Goal: Transaction & Acquisition: Purchase product/service

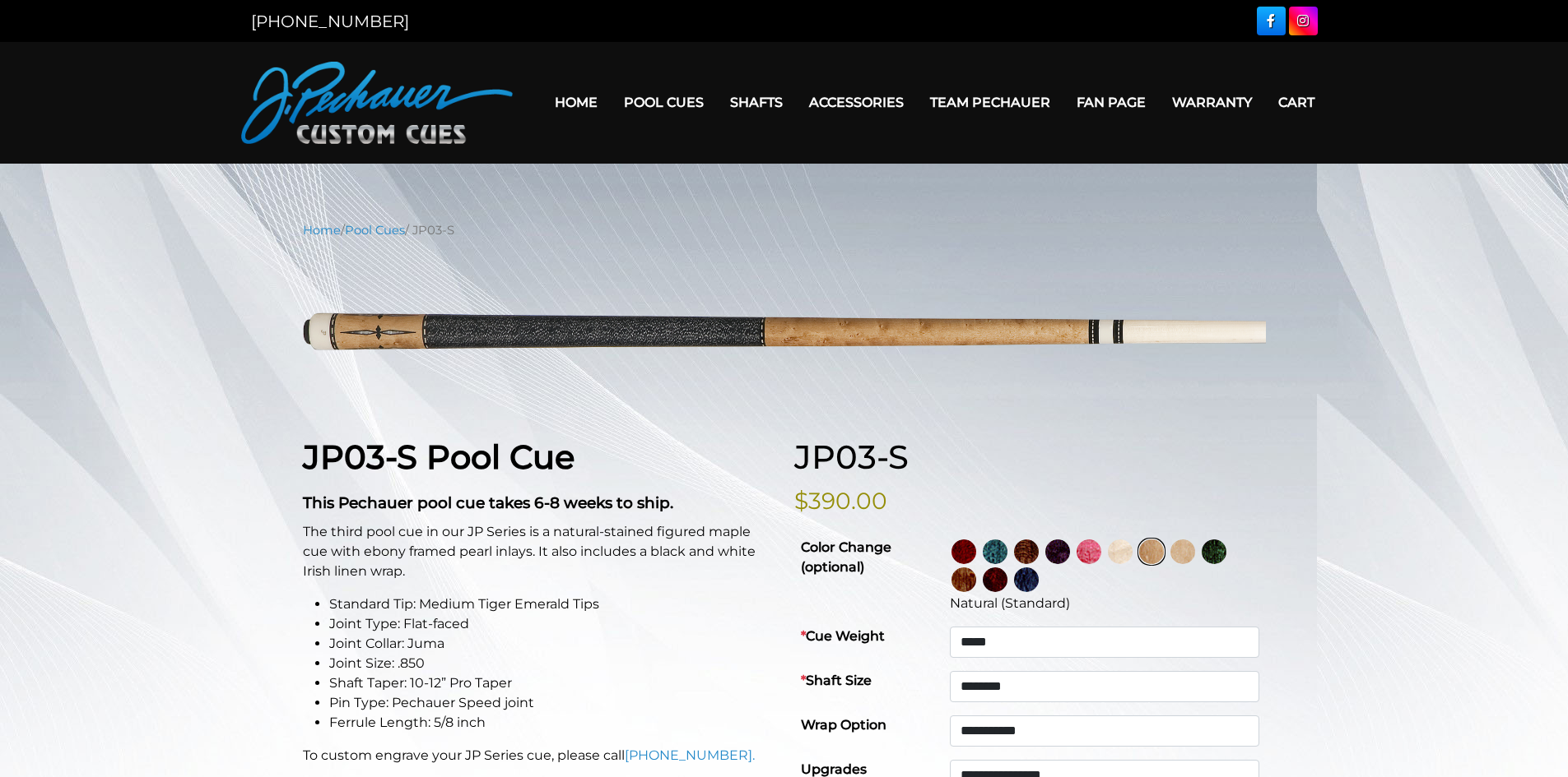
select select "*****"
select select "********"
select select "*****"
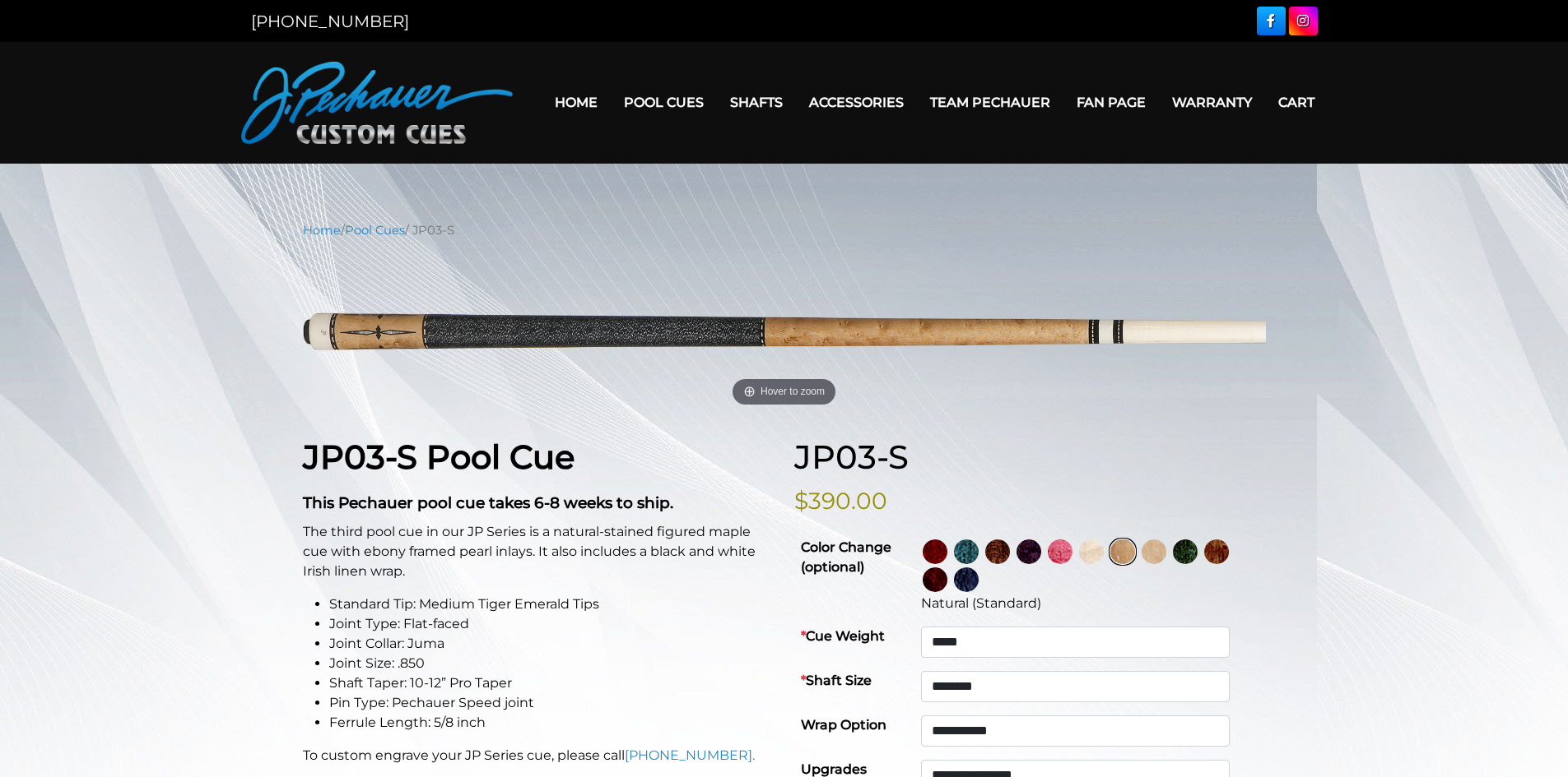
click at [1072, 551] on img at bounding box center [1060, 552] width 25 height 25
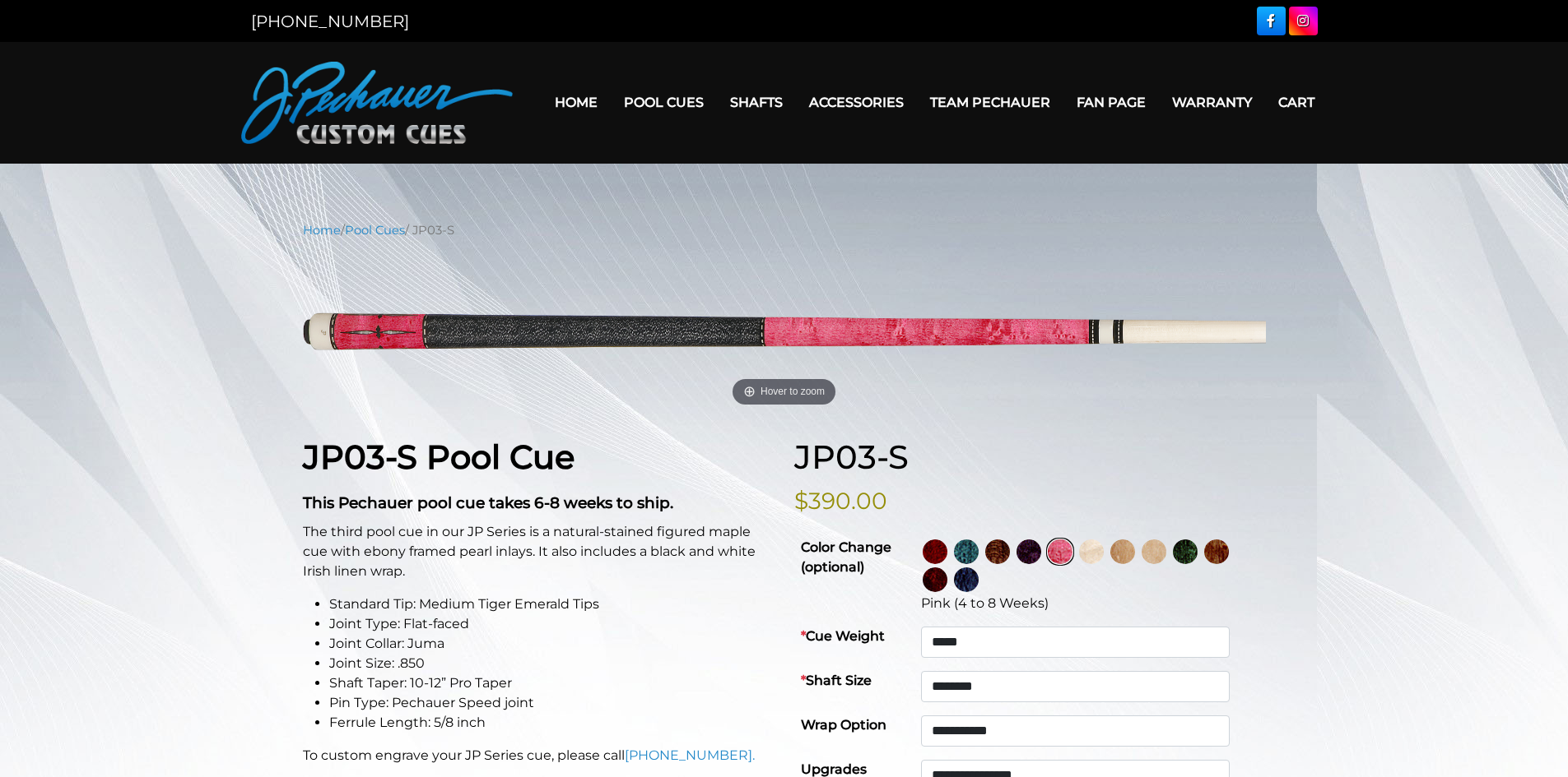
click at [1104, 551] on img at bounding box center [1091, 552] width 25 height 25
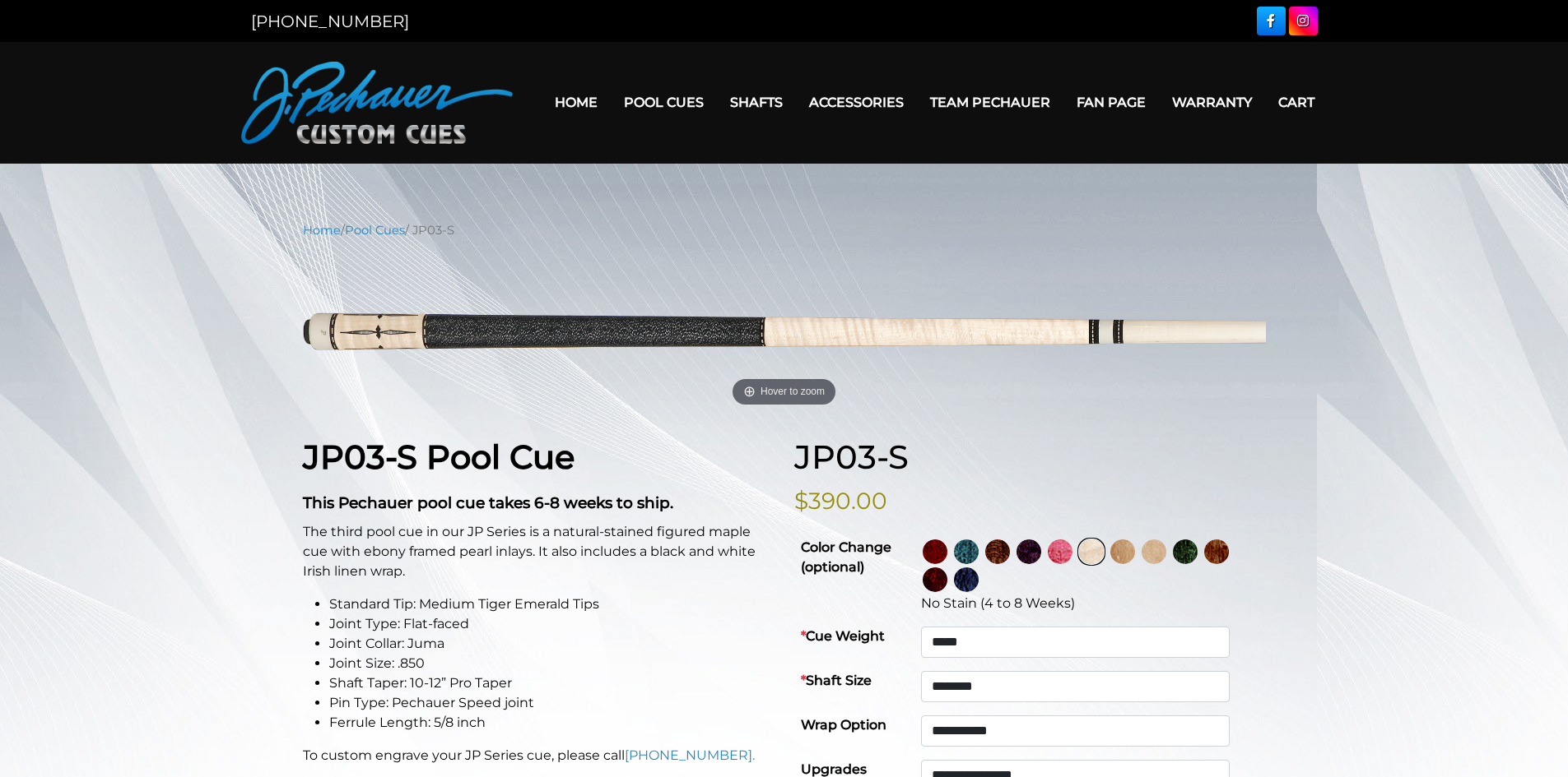
click at [1135, 552] on img at bounding box center [1123, 552] width 25 height 25
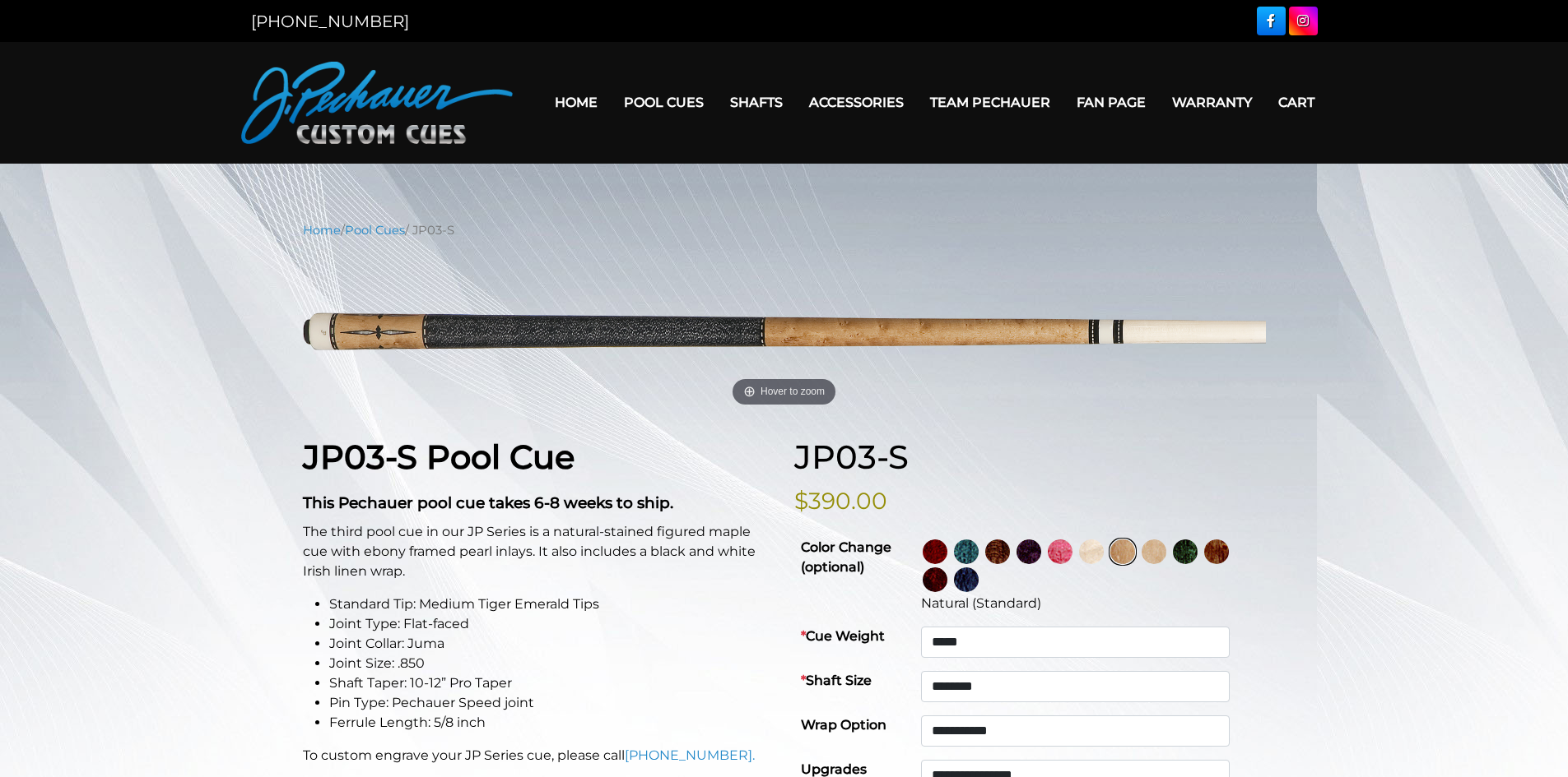
click at [1166, 549] on img at bounding box center [1154, 552] width 25 height 25
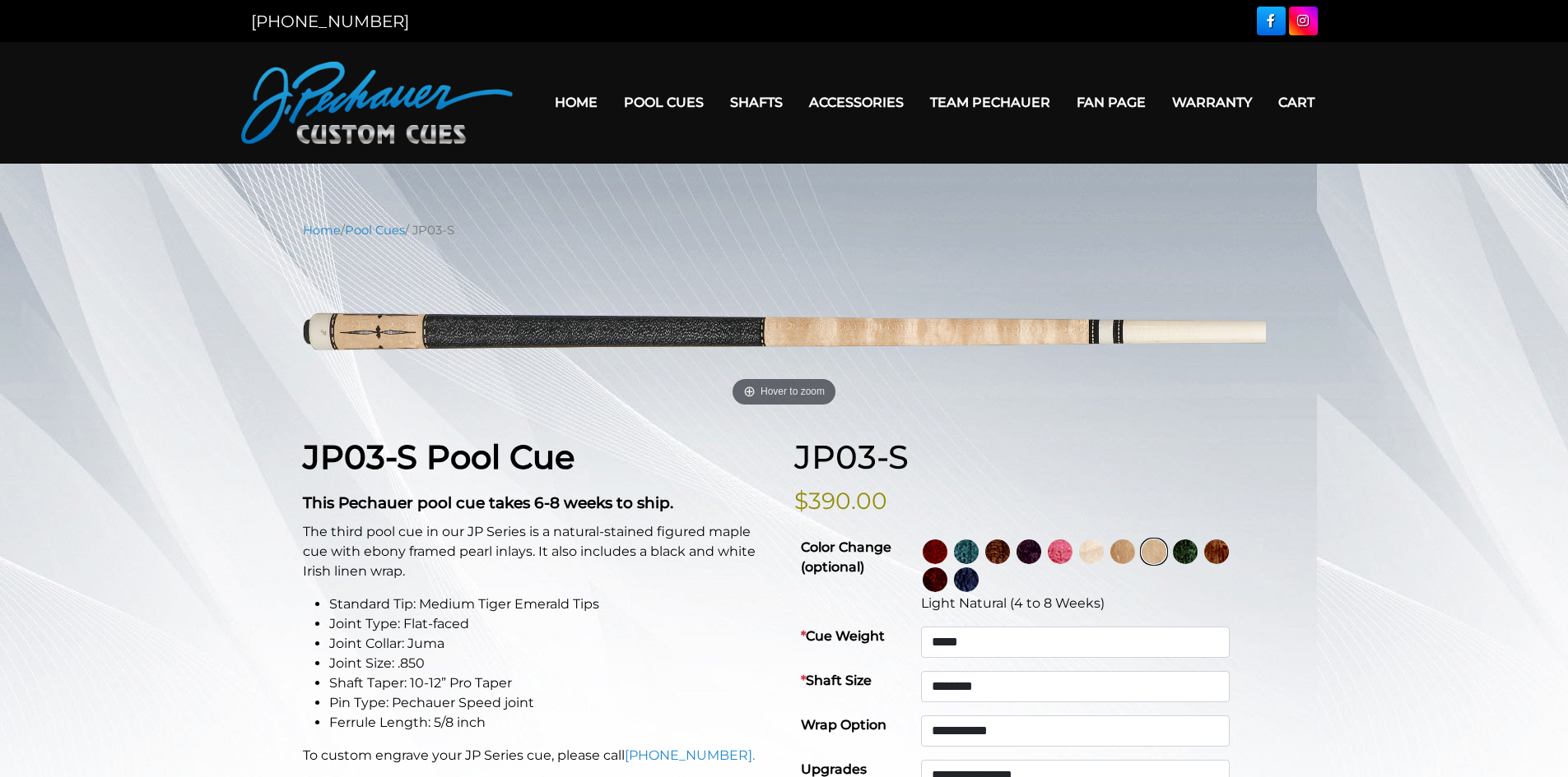
click at [1198, 549] on img at bounding box center [1185, 552] width 25 height 25
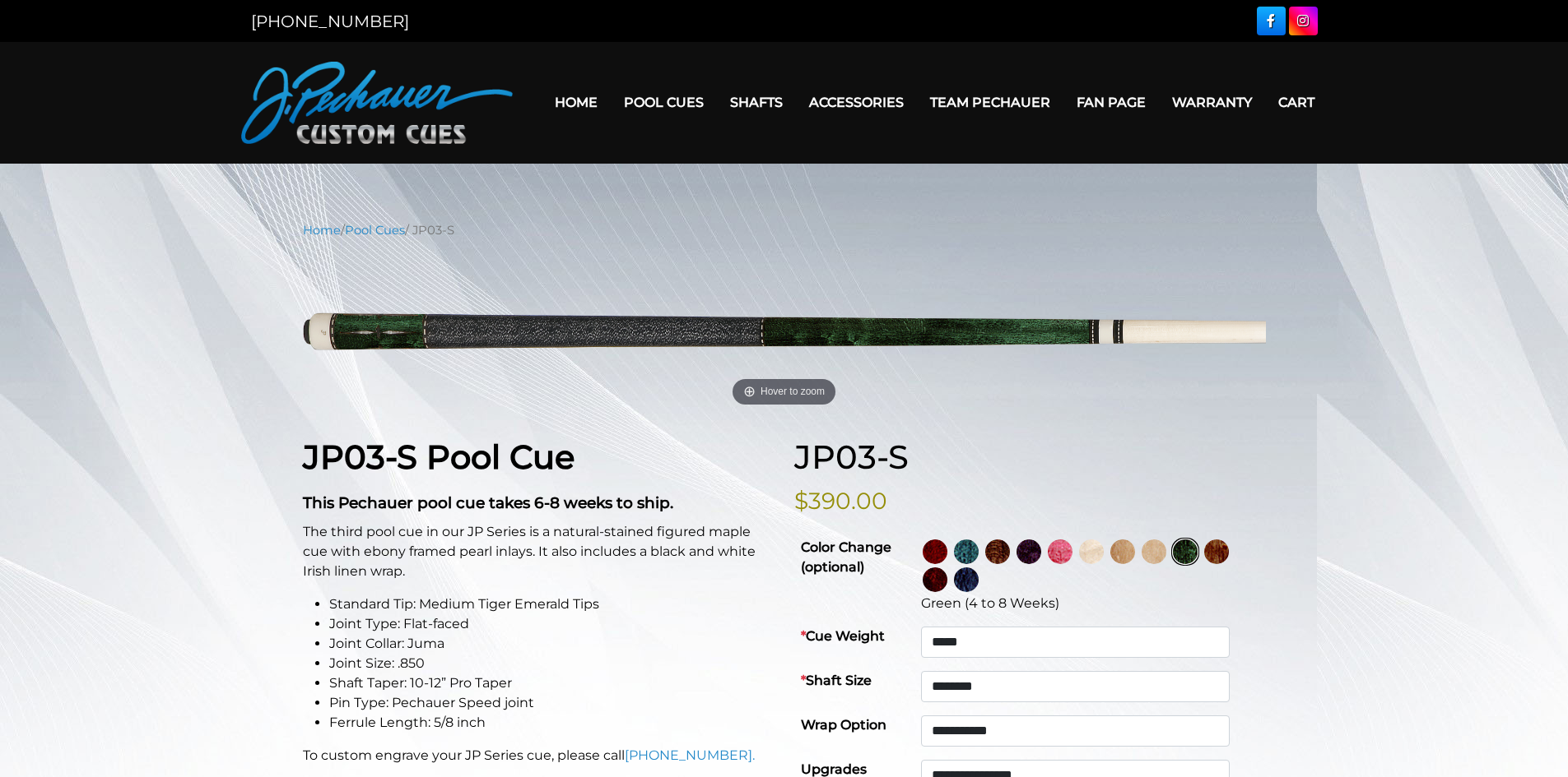
click at [947, 553] on img at bounding box center [935, 552] width 25 height 25
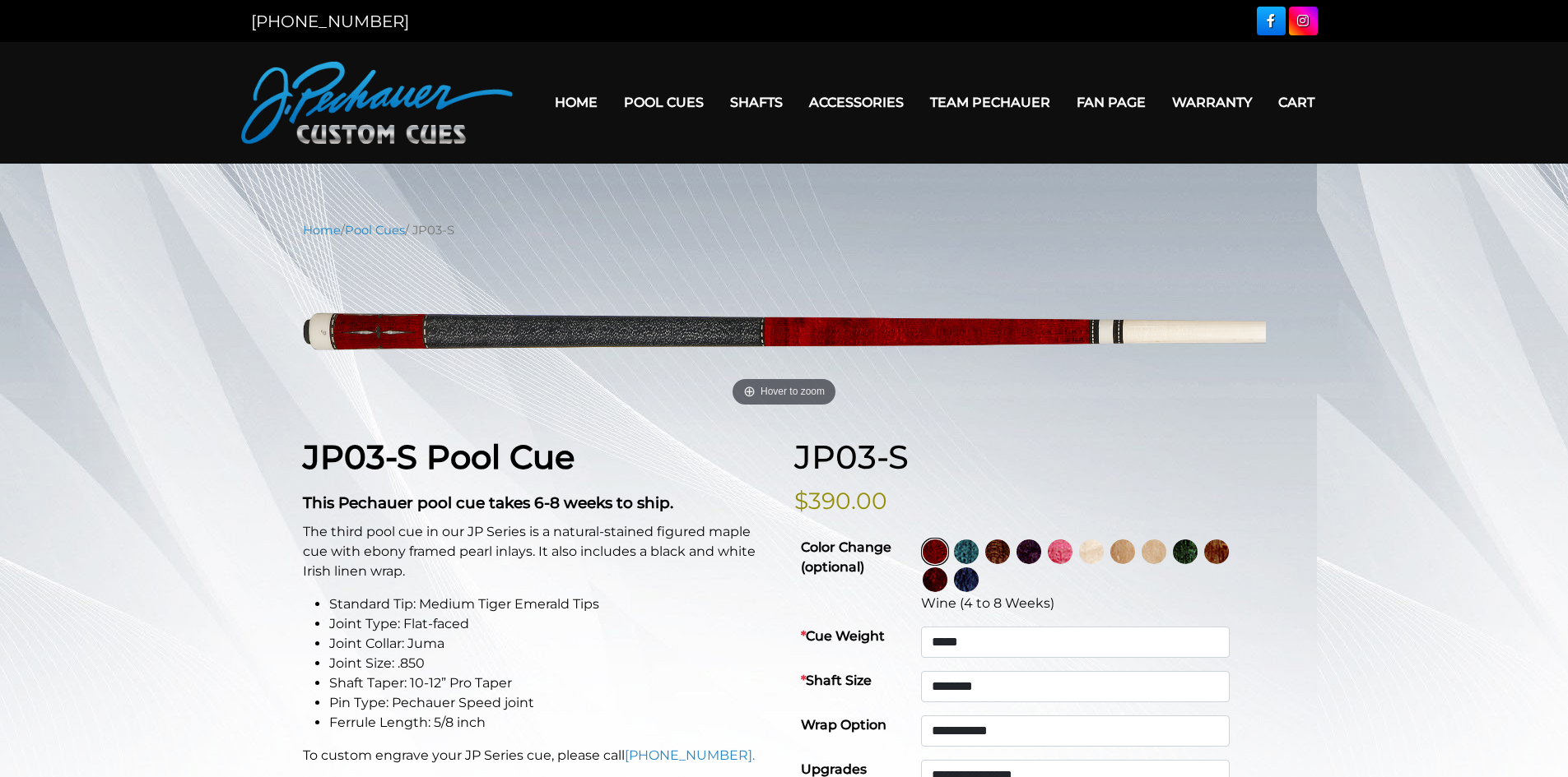
click at [979, 553] on img at bounding box center [966, 552] width 25 height 25
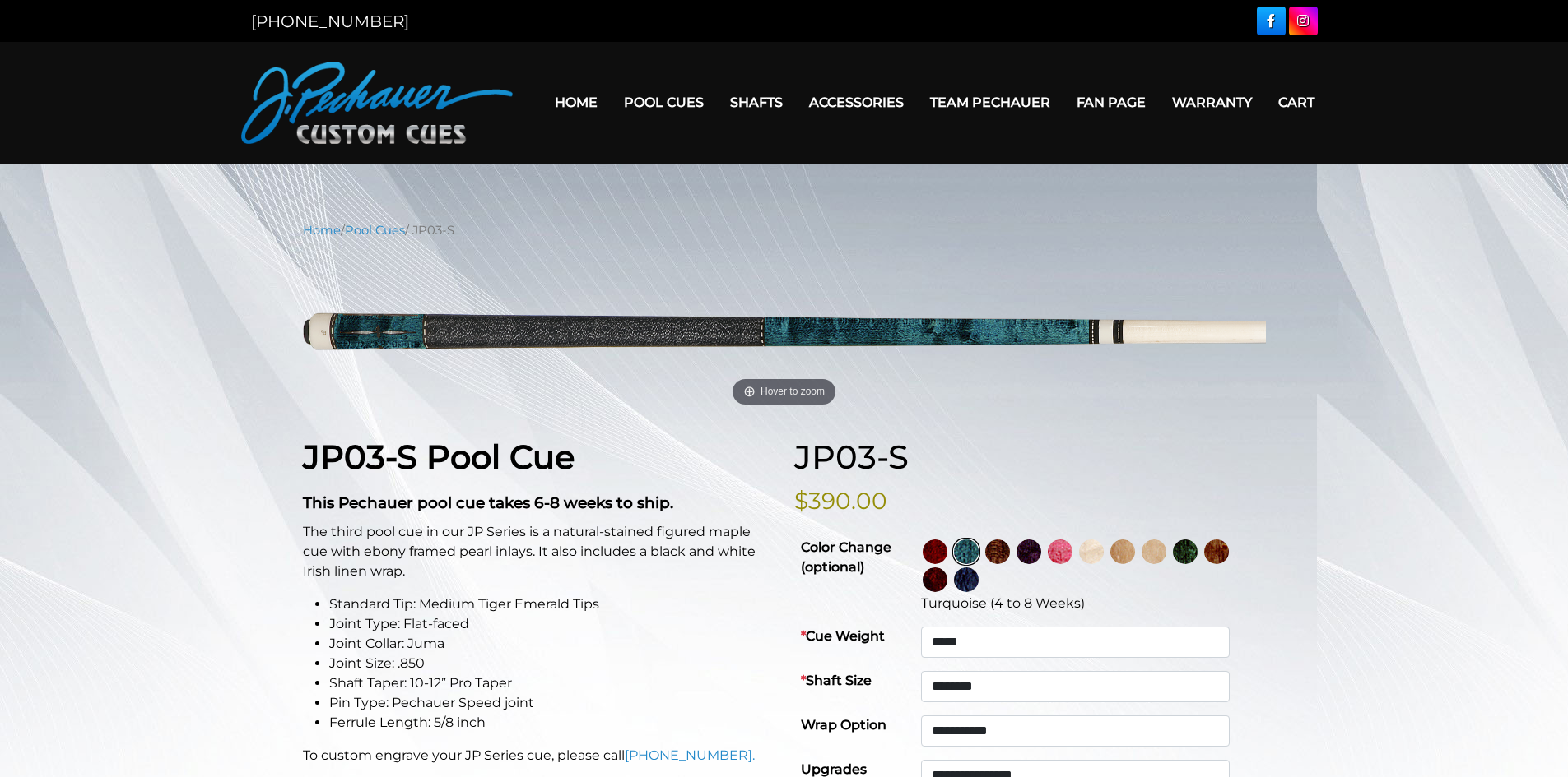
click at [1009, 553] on img at bounding box center [998, 552] width 25 height 25
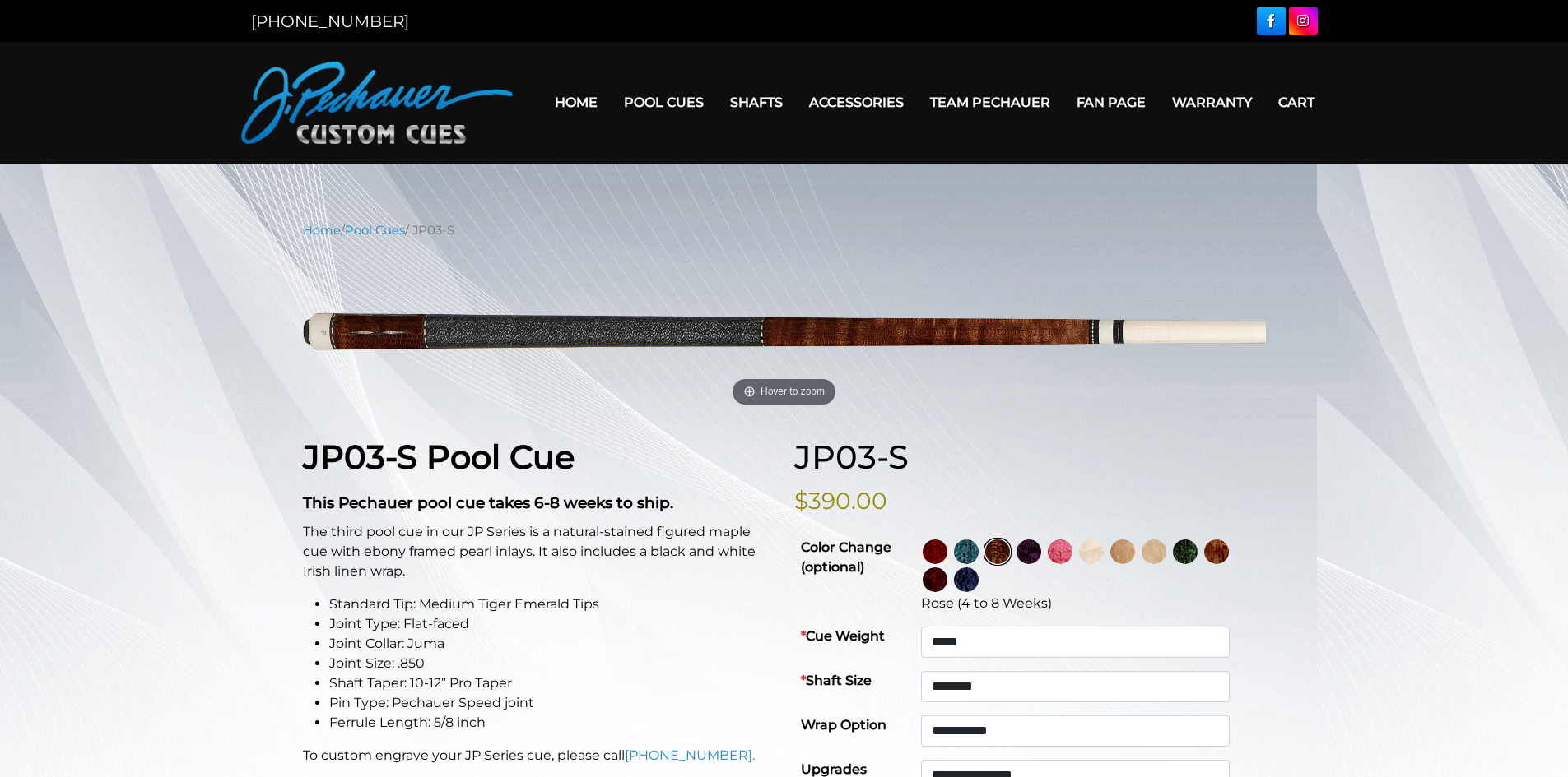
click at [1041, 553] on img at bounding box center [1028, 552] width 25 height 25
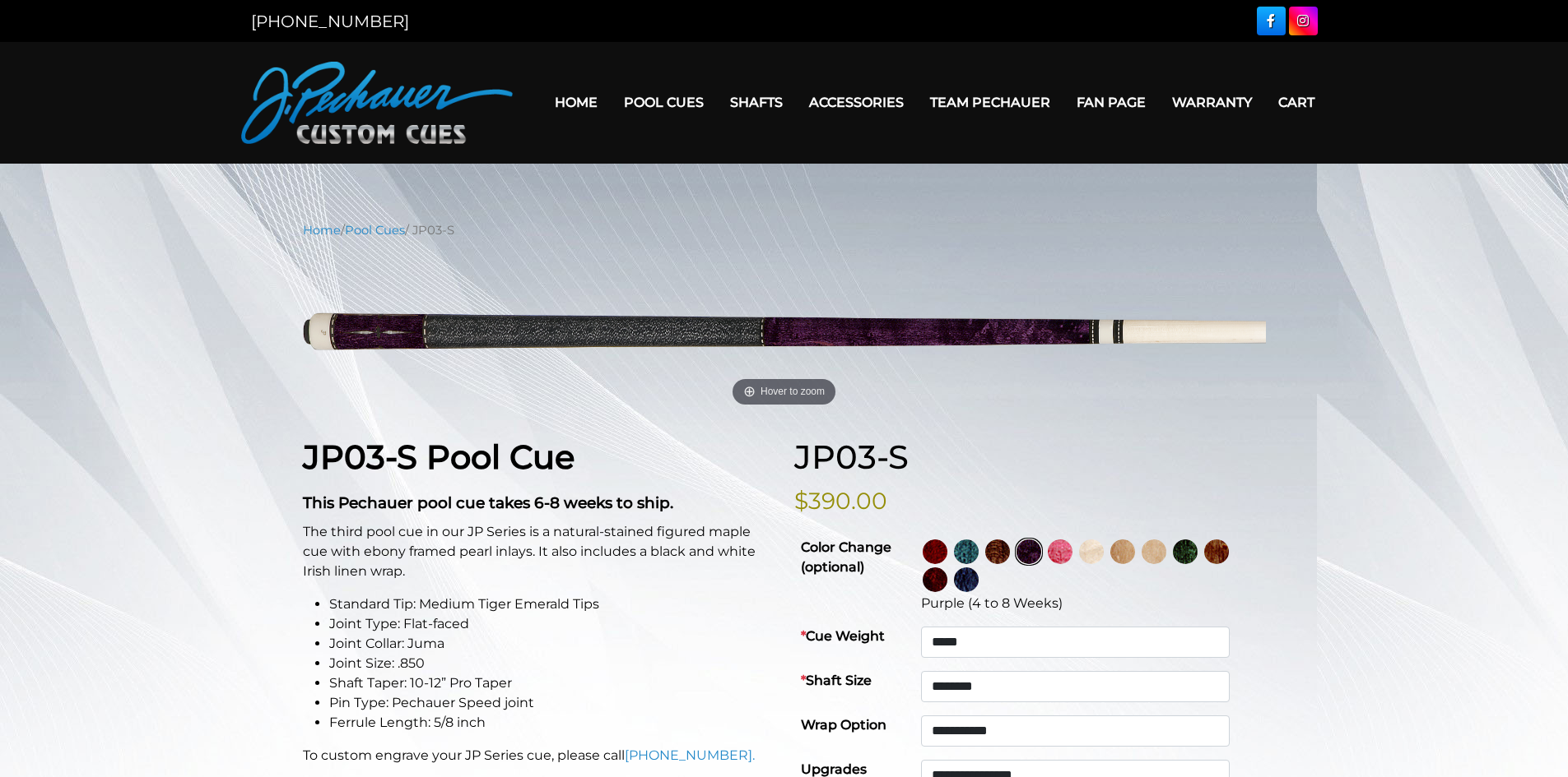
click at [1072, 549] on img at bounding box center [1060, 552] width 25 height 25
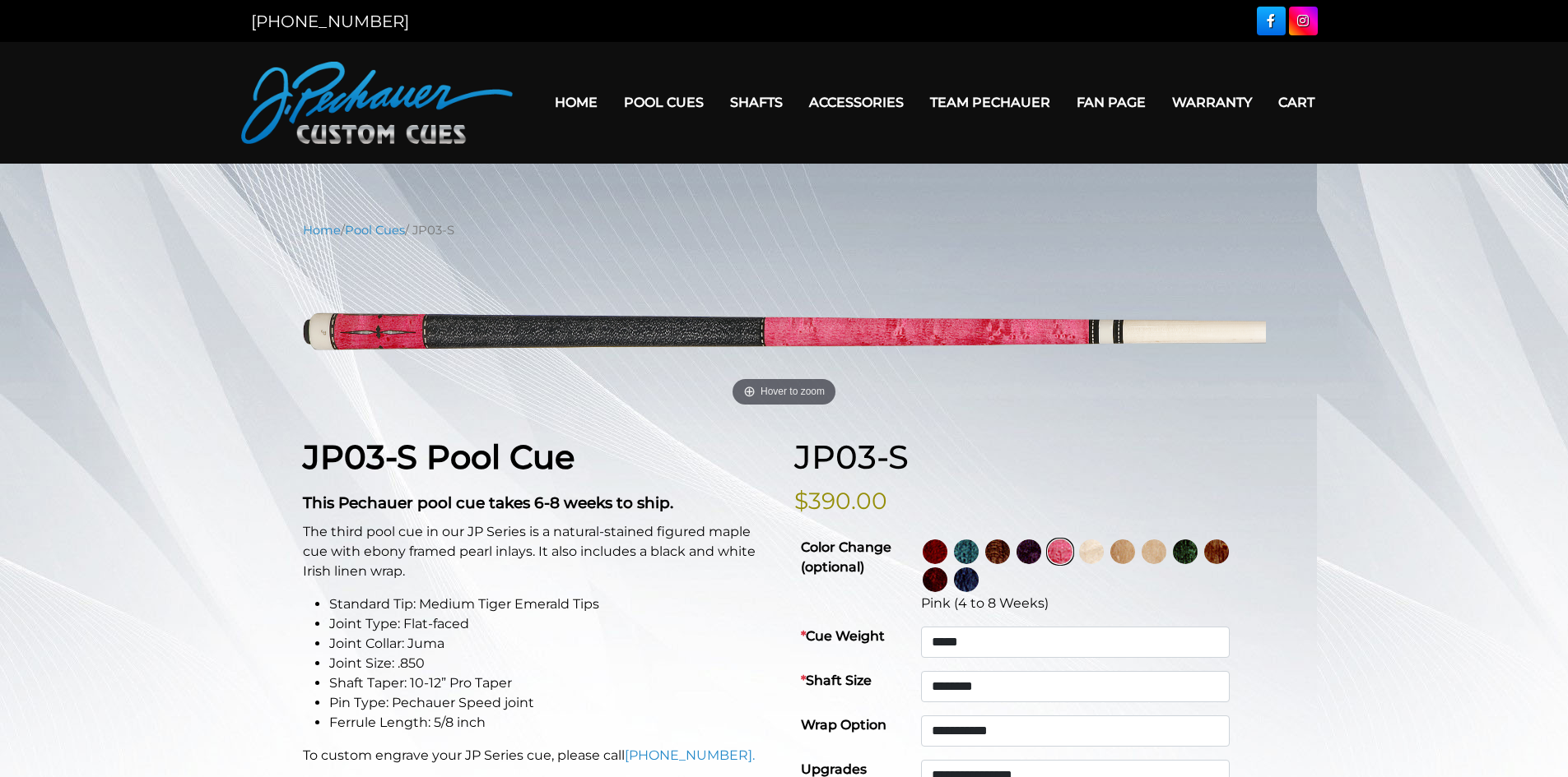
click at [1104, 549] on img at bounding box center [1091, 552] width 25 height 25
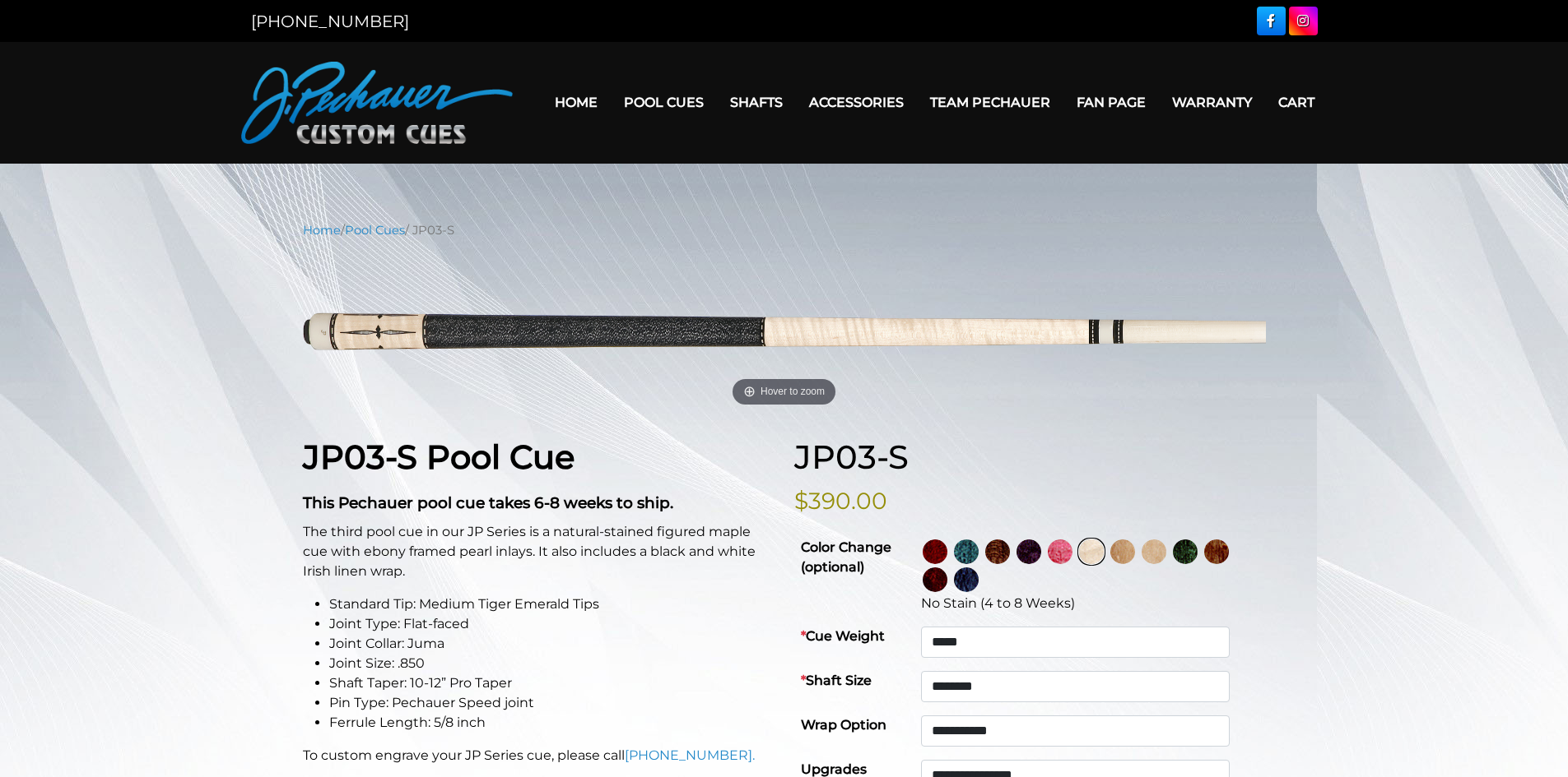
click at [1072, 548] on img at bounding box center [1060, 552] width 25 height 25
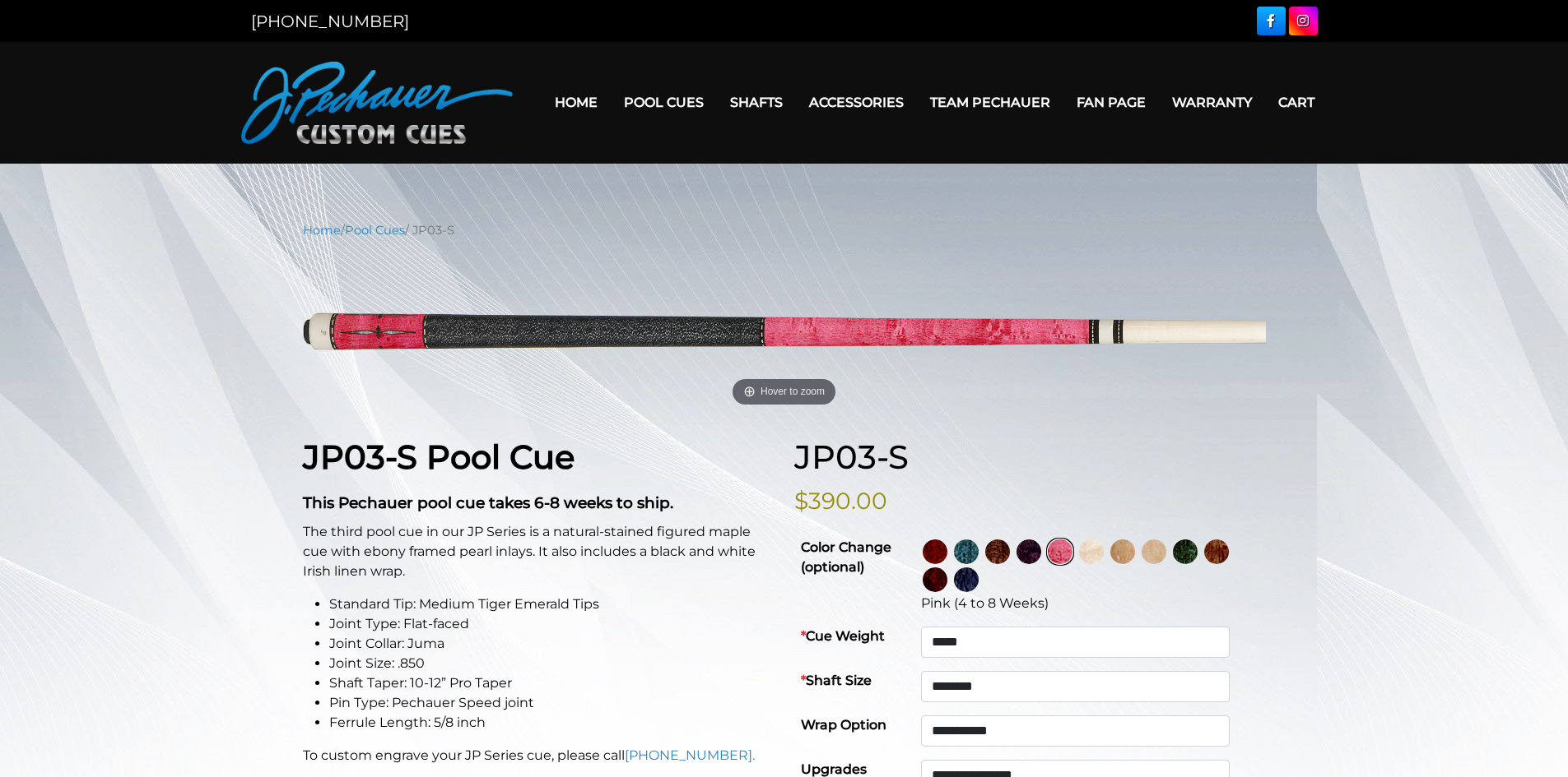
click at [1104, 548] on img at bounding box center [1091, 552] width 25 height 25
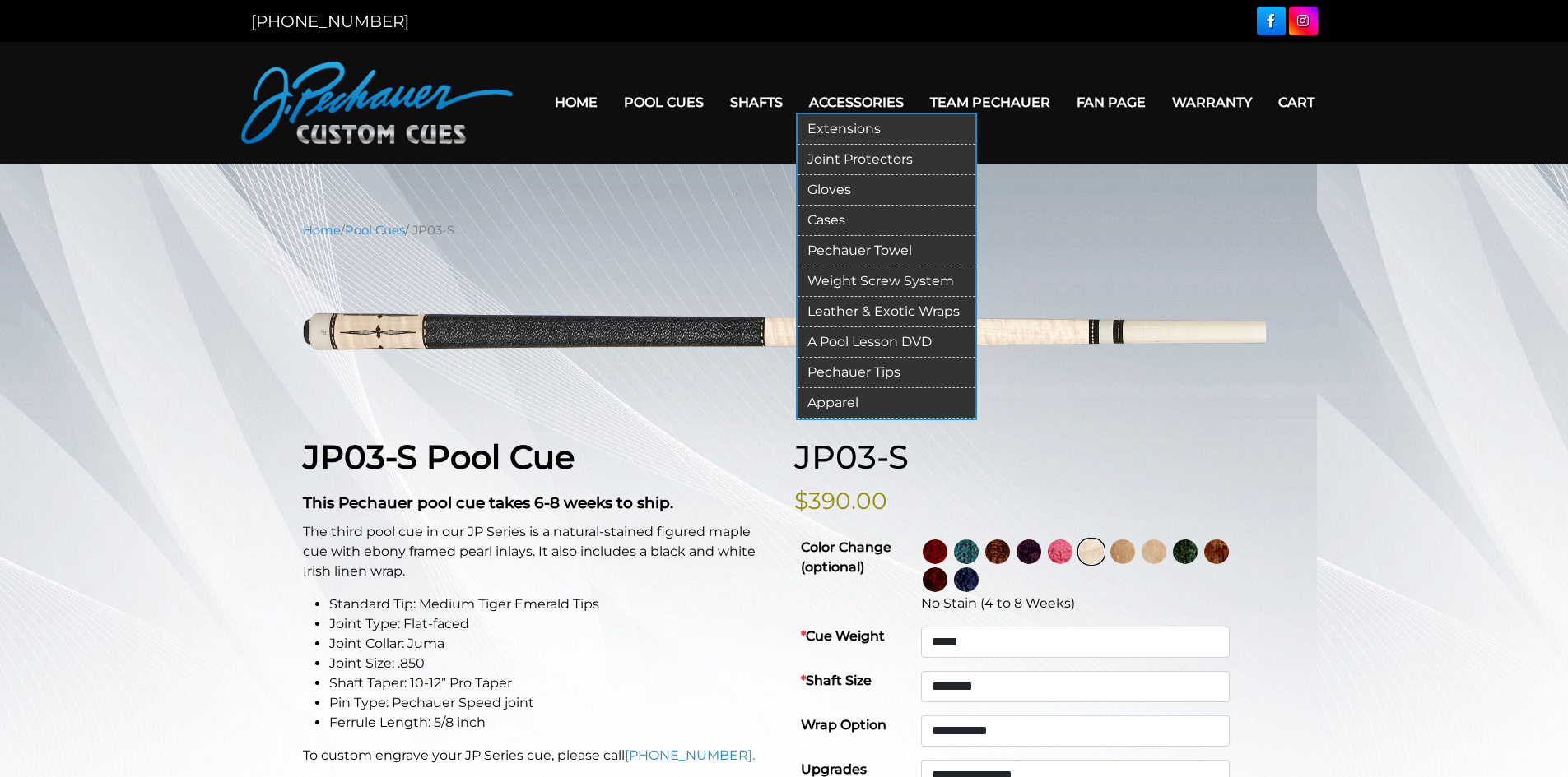
click at [848, 131] on link "Extensions" at bounding box center [886, 129] width 177 height 31
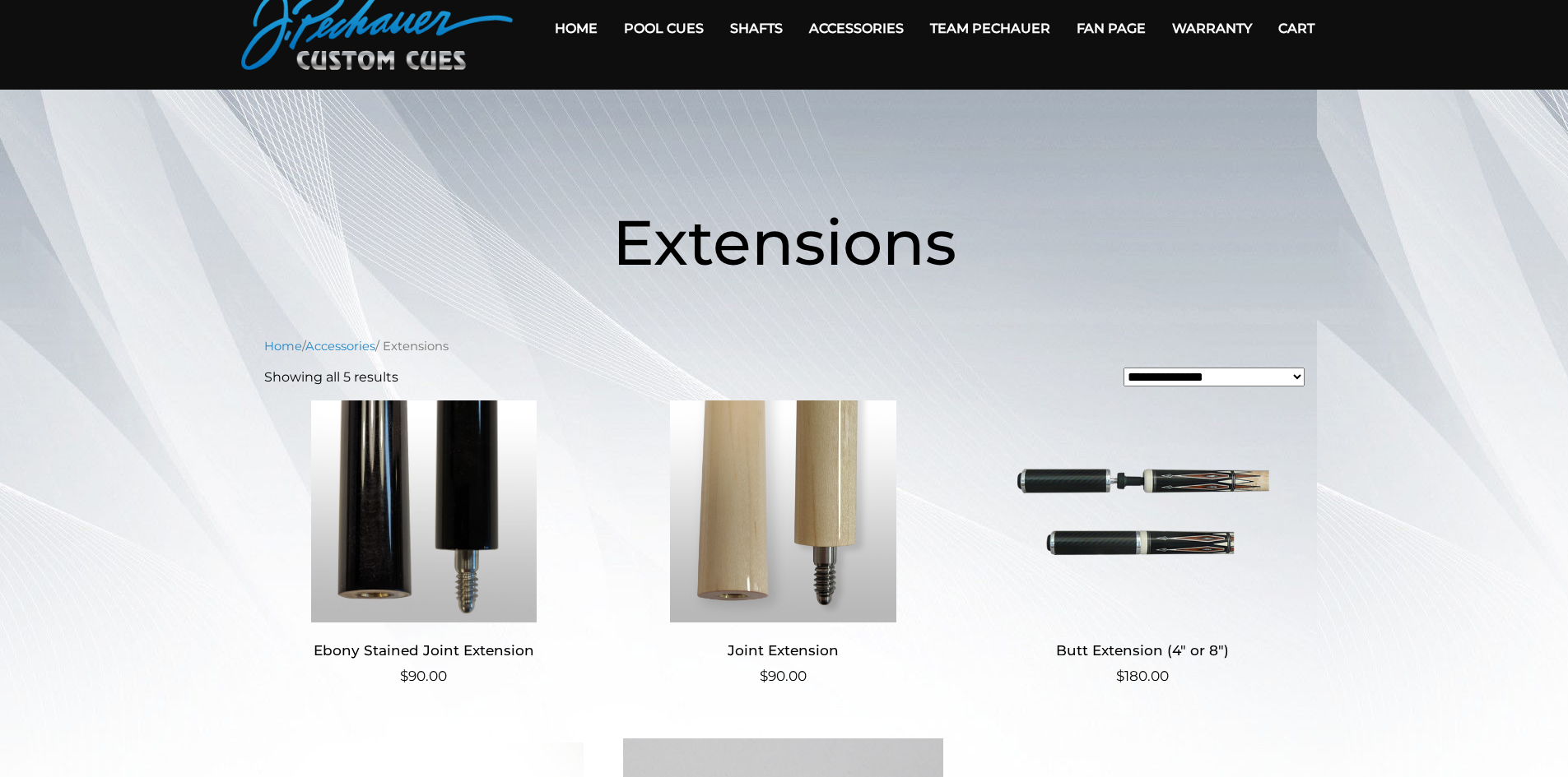
scroll to position [73, 0]
click at [825, 505] on img at bounding box center [783, 513] width 320 height 222
